Goal: Transaction & Acquisition: Purchase product/service

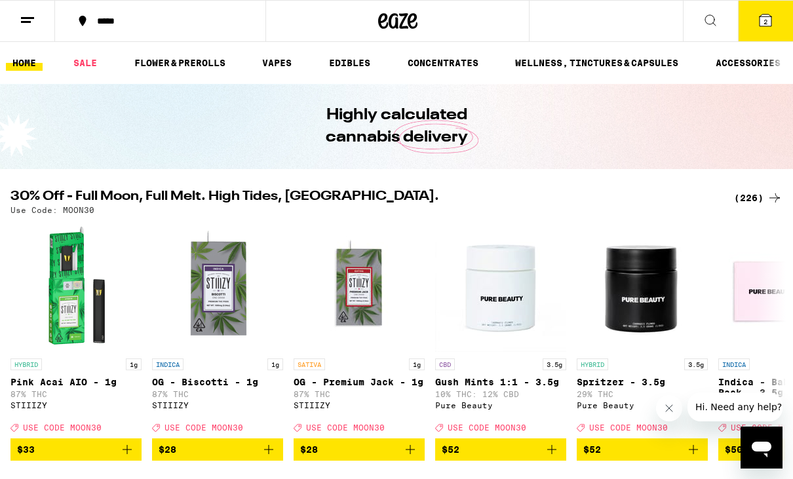
click at [28, 22] on line at bounding box center [26, 22] width 10 height 0
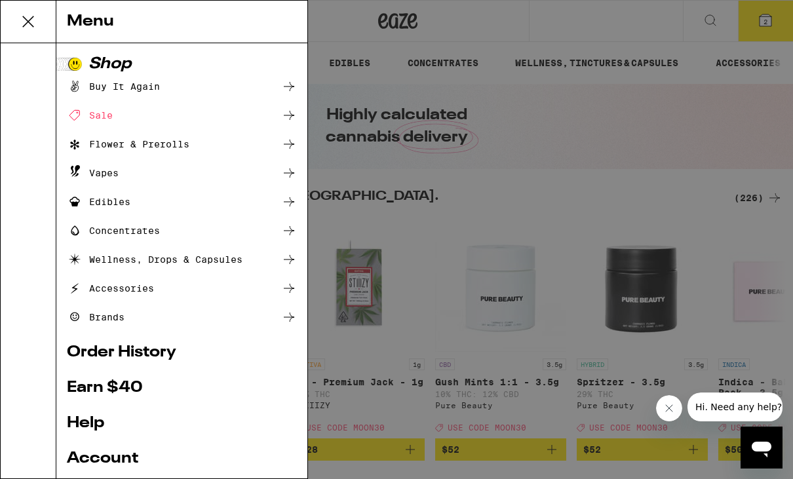
click at [762, 276] on div "Menu Shop Buy It Again Sale Flower & Prerolls Vapes Edibles Concentrates Wellne…" at bounding box center [396, 239] width 793 height 479
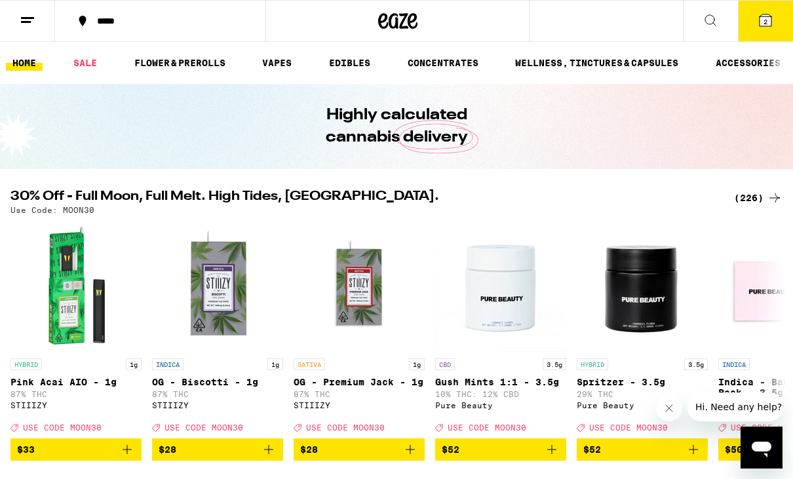
click at [178, 60] on link "FLOWER & PREROLLS" at bounding box center [180, 63] width 104 height 16
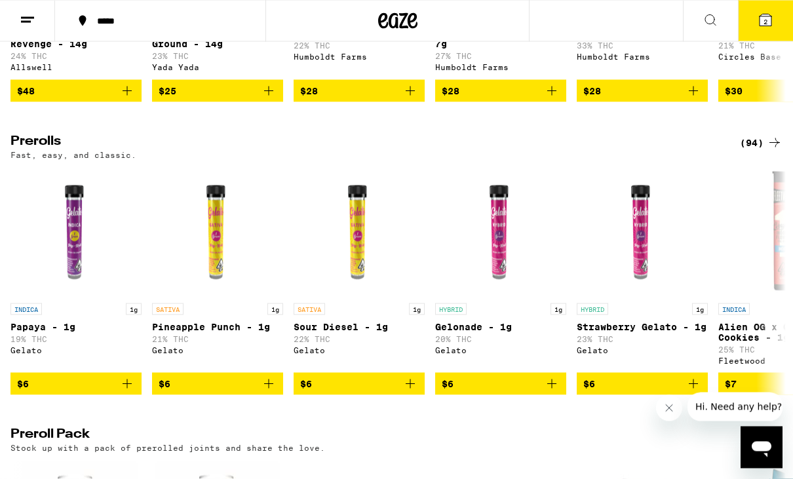
click at [766, 151] on div "(94)" at bounding box center [761, 143] width 43 height 16
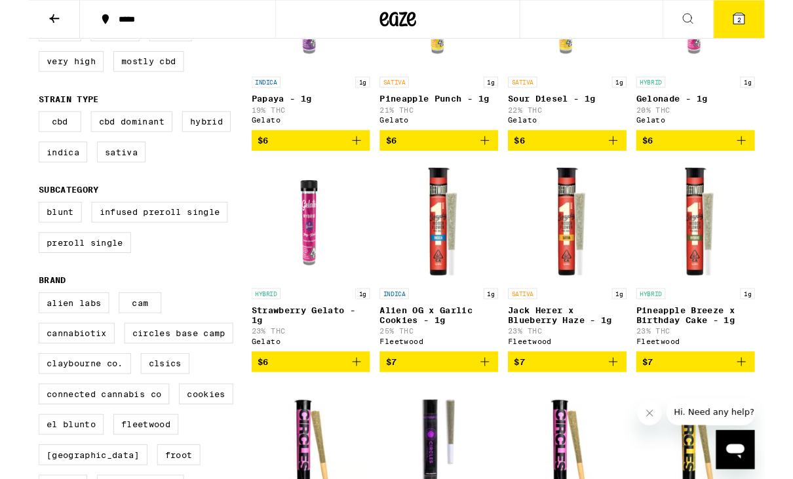
scroll to position [245, 0]
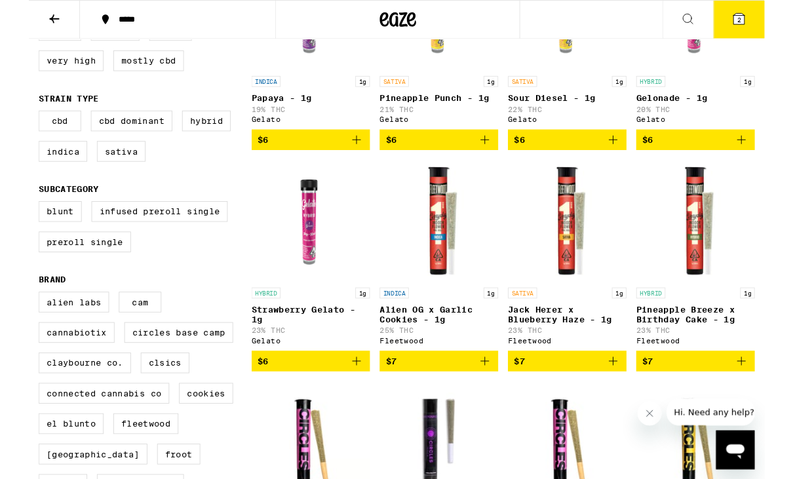
click at [52, 370] on label "Cannabiotix" at bounding box center [51, 358] width 82 height 22
click at [14, 317] on input "Cannabiotix" at bounding box center [13, 317] width 1 height 1
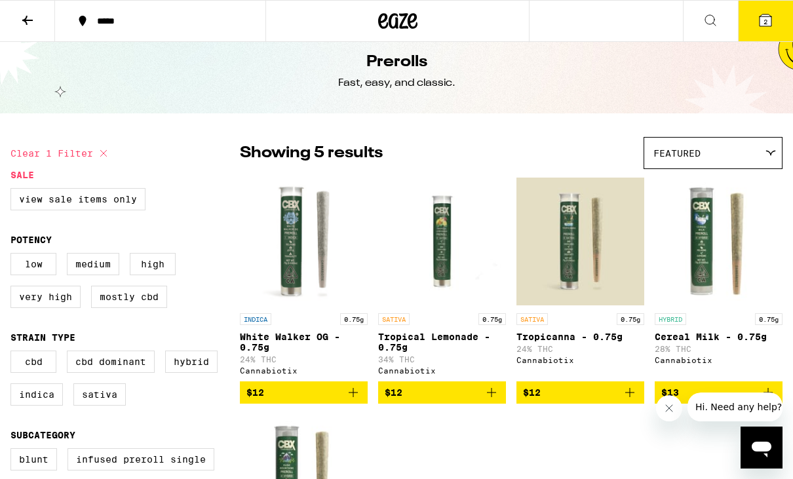
scroll to position [12, 0]
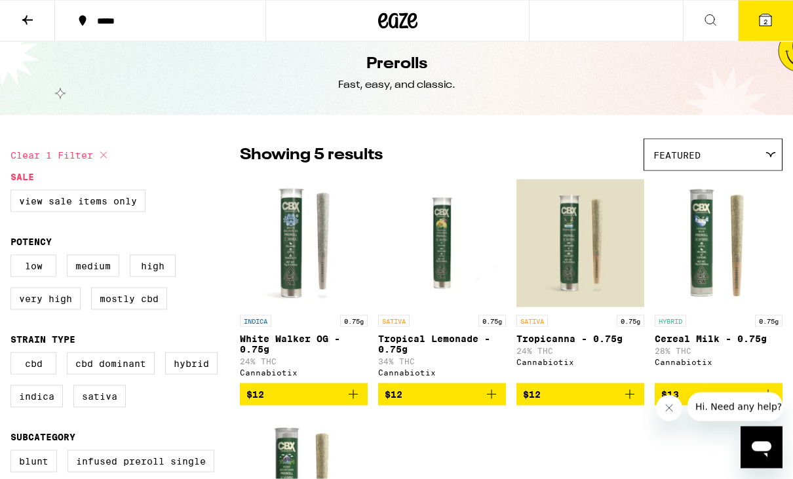
click at [359, 406] on button "$12" at bounding box center [304, 394] width 128 height 22
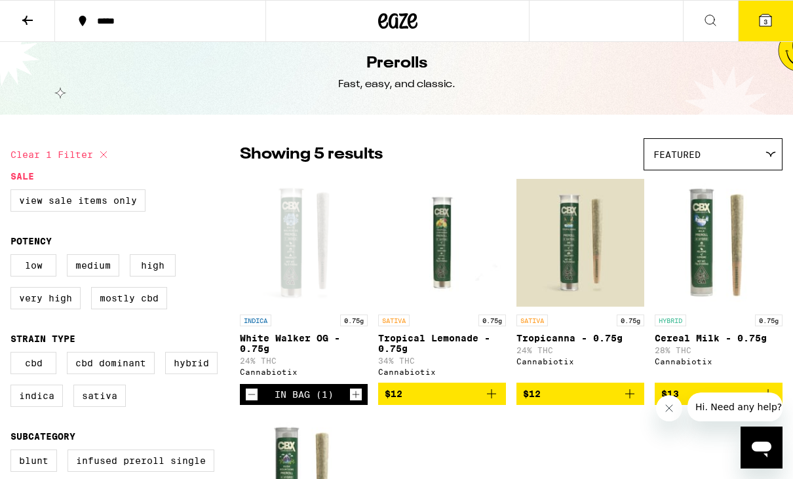
click at [359, 402] on icon "Increment" at bounding box center [356, 395] width 12 height 16
click at [358, 402] on icon "Increment" at bounding box center [356, 395] width 12 height 16
click at [359, 402] on icon "Increment" at bounding box center [356, 395] width 12 height 16
click at [358, 402] on icon "Increment" at bounding box center [356, 395] width 12 height 16
click at [101, 153] on icon at bounding box center [104, 155] width 16 height 16
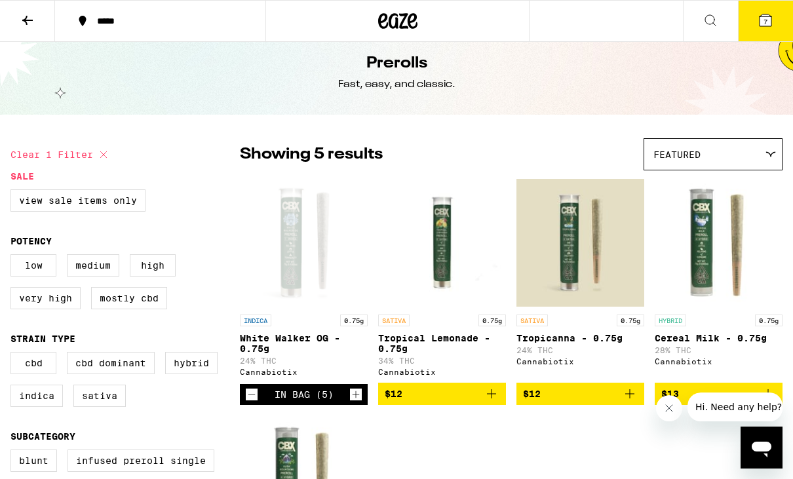
checkbox input "false"
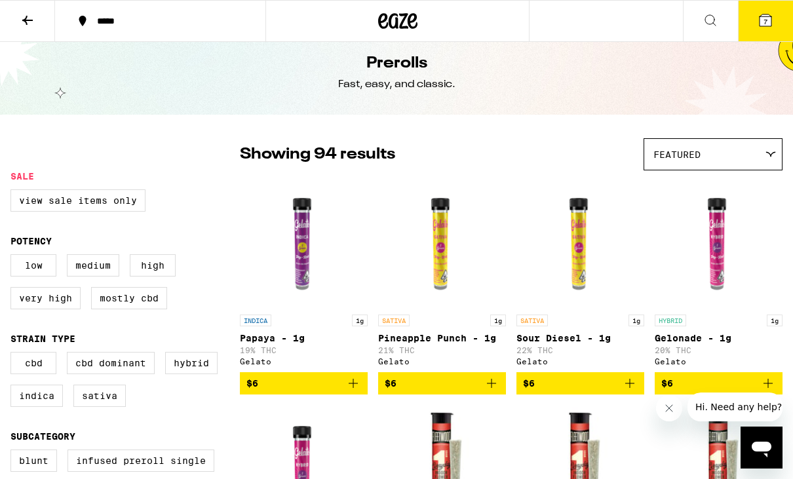
click at [24, 16] on icon at bounding box center [28, 20] width 16 height 16
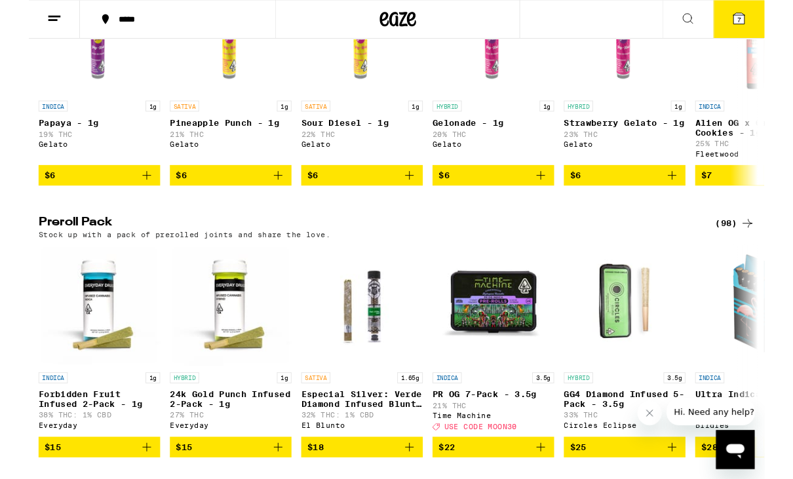
scroll to position [889, 0]
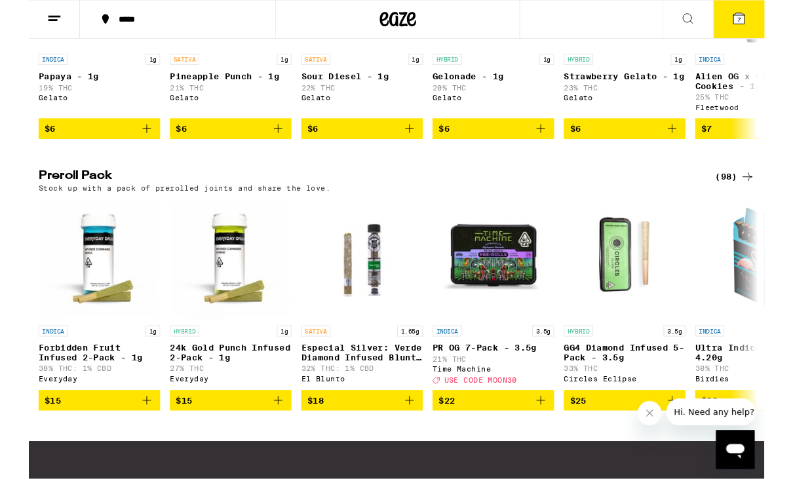
click at [762, 199] on div "(98)" at bounding box center [761, 191] width 43 height 16
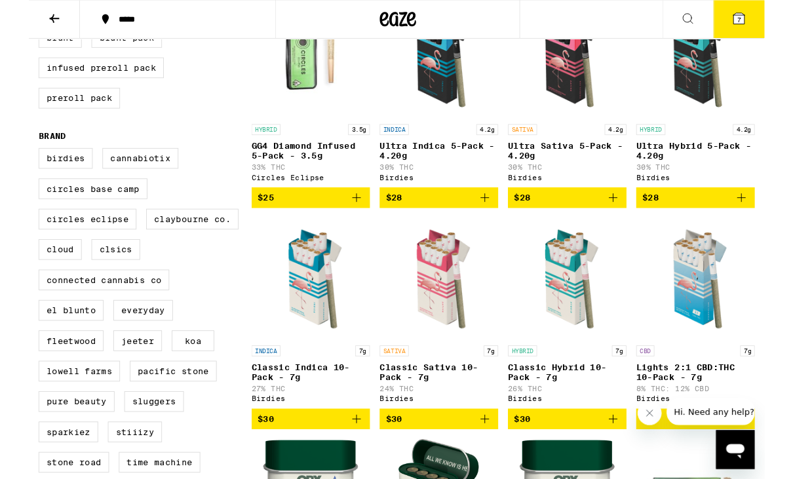
scroll to position [432, 0]
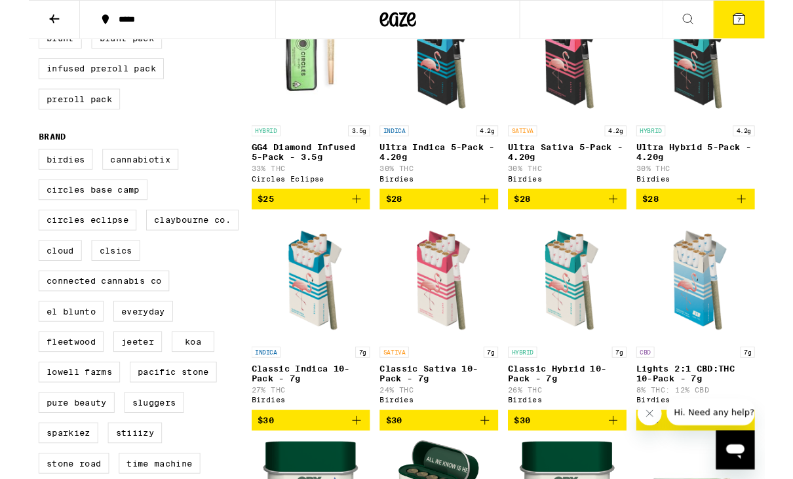
click at [129, 183] on label "Cannabiotix" at bounding box center [120, 172] width 82 height 22
click at [14, 163] on input "Cannabiotix" at bounding box center [13, 163] width 1 height 1
checkbox input "true"
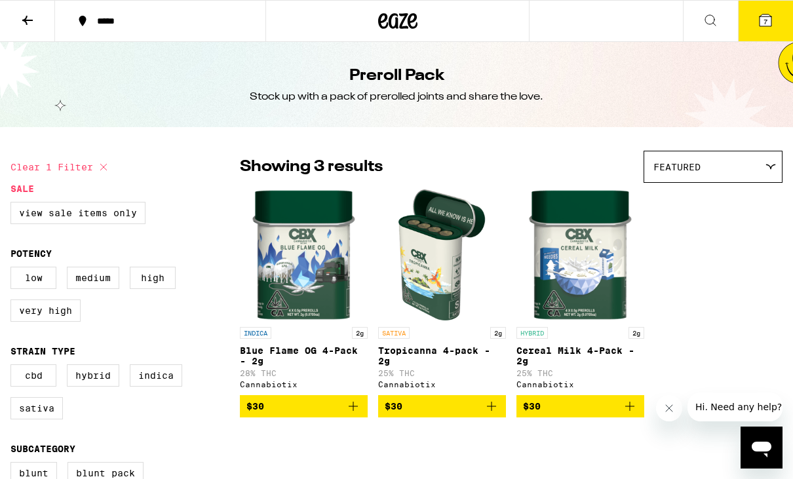
click at [323, 277] on img "Open page for Blue Flame OG 4-Pack - 2g from Cannabiotix" at bounding box center [304, 254] width 104 height 131
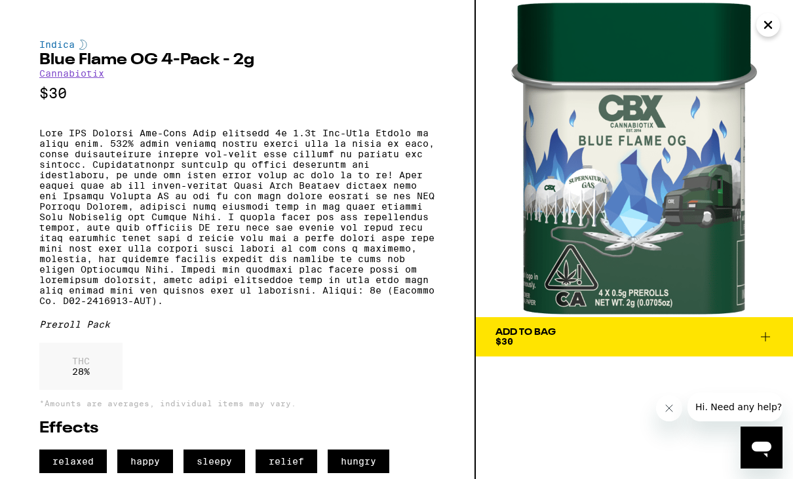
click at [771, 24] on icon "Close" at bounding box center [768, 25] width 16 height 20
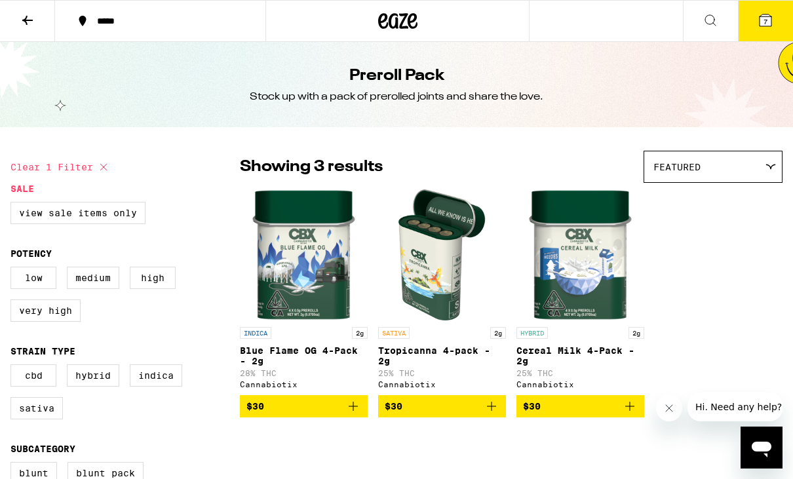
click at [769, 29] on button "7" at bounding box center [765, 21] width 55 height 41
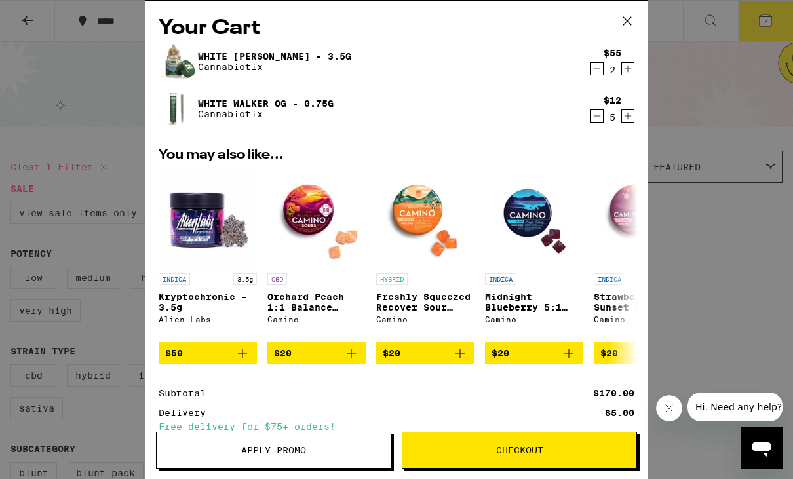
click at [633, 119] on icon "Increment" at bounding box center [628, 116] width 12 height 16
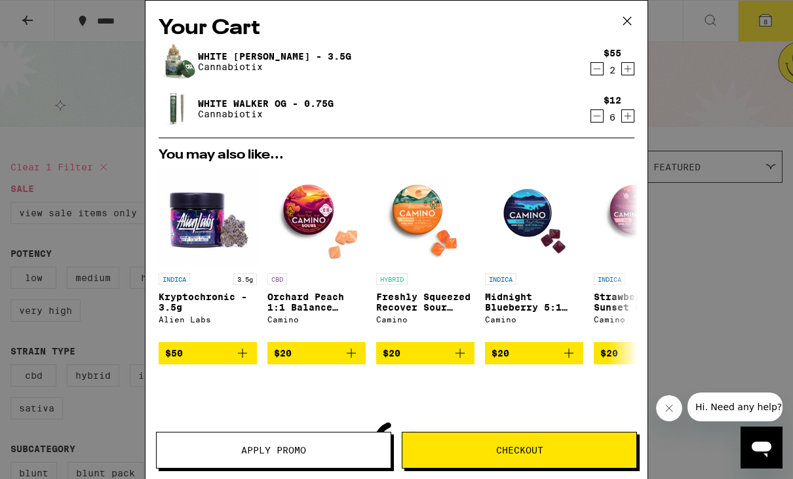
click at [631, 123] on icon "Increment" at bounding box center [628, 116] width 12 height 16
click at [630, 120] on icon "Increment" at bounding box center [628, 116] width 12 height 16
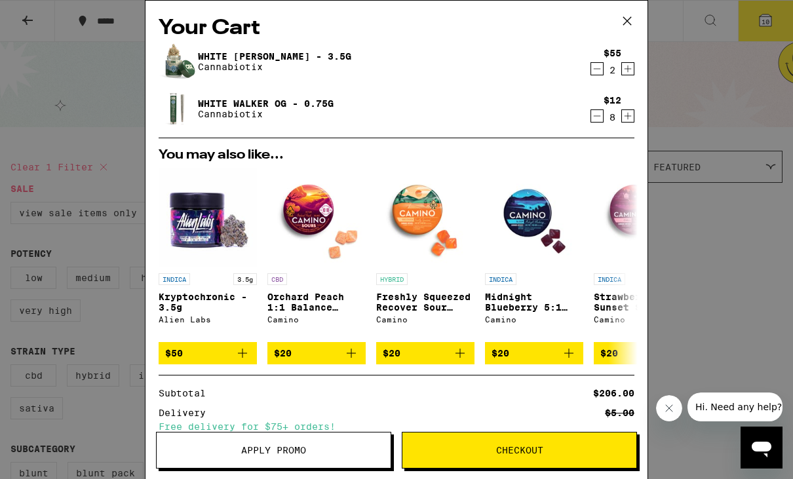
click at [602, 73] on icon "Decrement" at bounding box center [597, 69] width 12 height 16
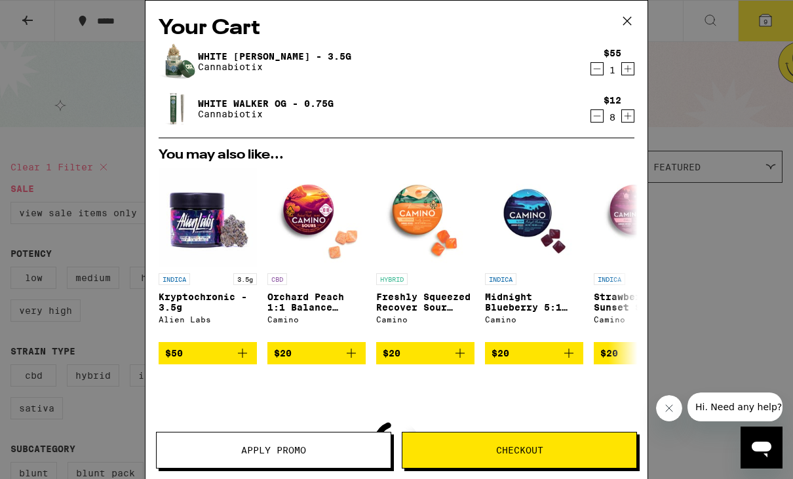
click at [603, 75] on button "Decrement" at bounding box center [597, 68] width 13 height 13
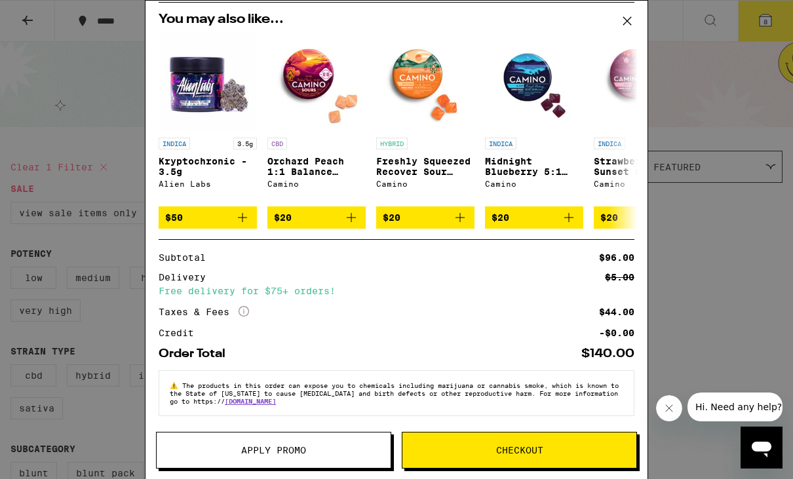
scroll to position [104, 0]
click at [623, 18] on icon at bounding box center [627, 21] width 20 height 20
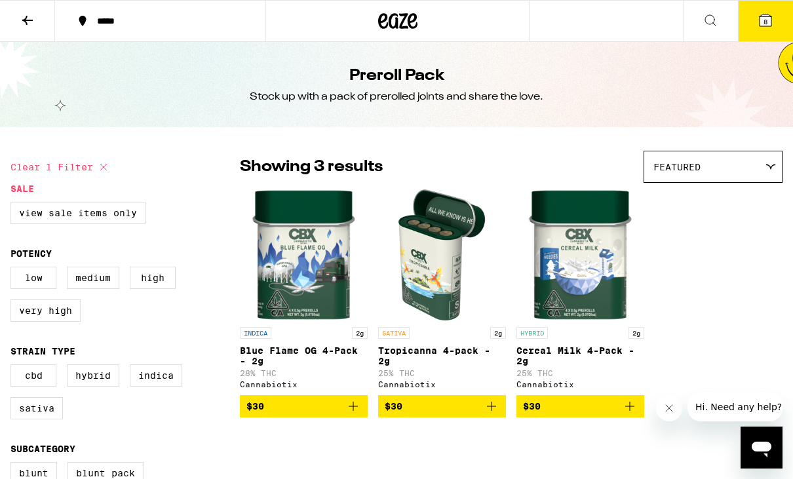
click at [32, 35] on button at bounding box center [27, 21] width 55 height 41
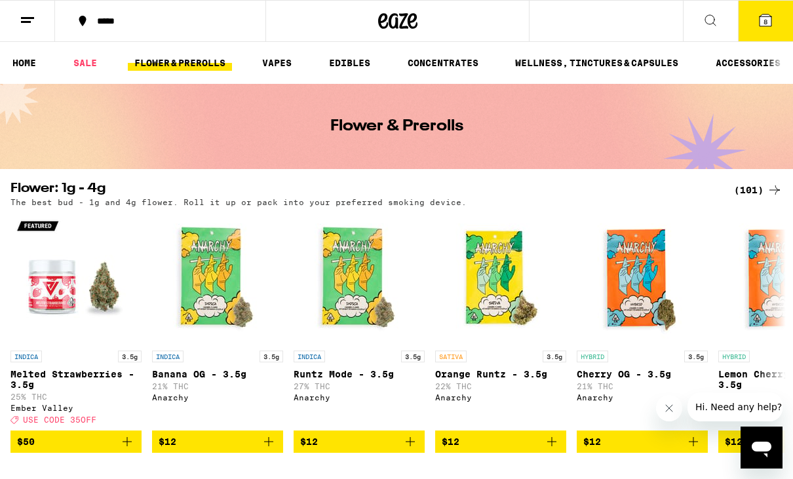
click at [25, 71] on link "HOME" at bounding box center [24, 63] width 37 height 16
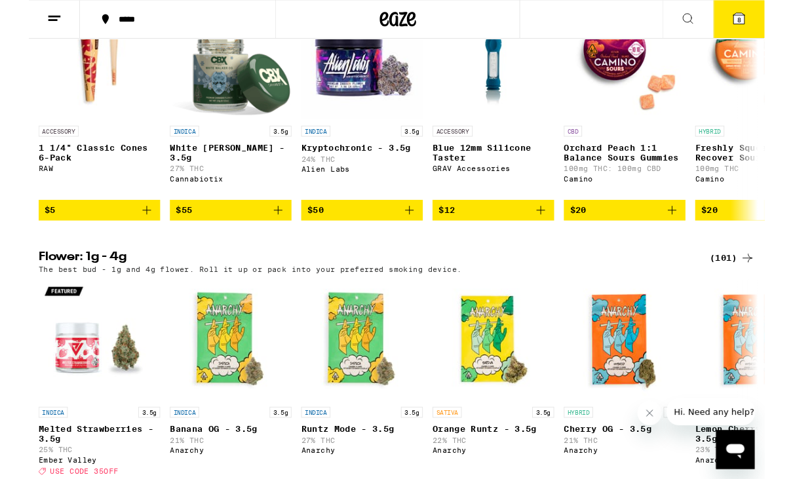
scroll to position [1435, 0]
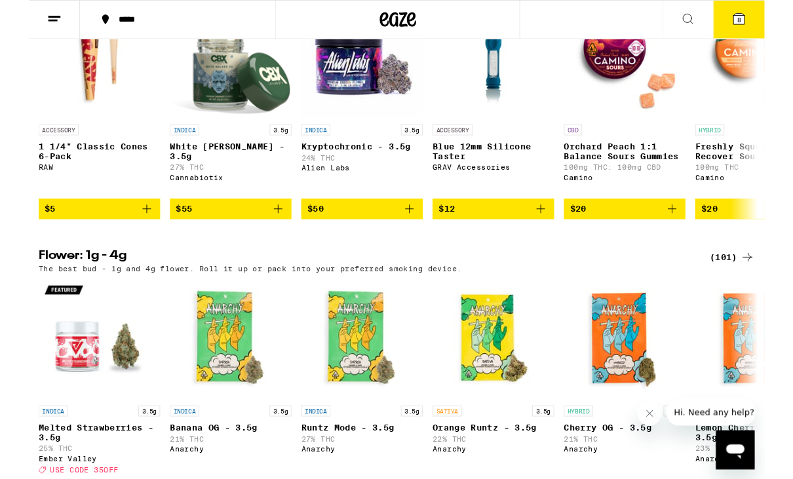
click at [271, 233] on icon "Add to bag" at bounding box center [269, 226] width 16 height 16
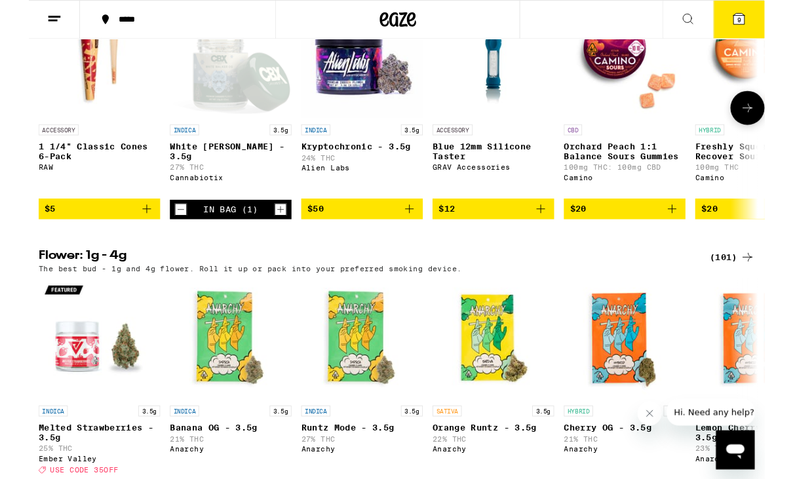
click at [276, 234] on icon "Increment" at bounding box center [271, 226] width 12 height 16
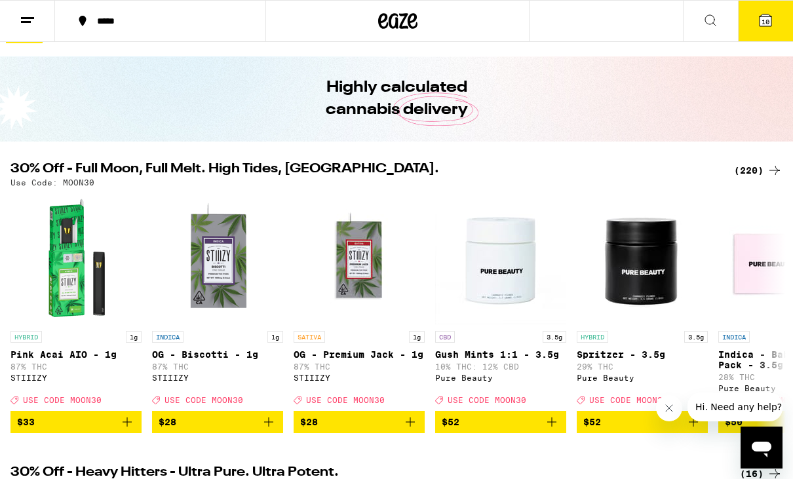
scroll to position [0, 0]
